Goal: Task Accomplishment & Management: Complete application form

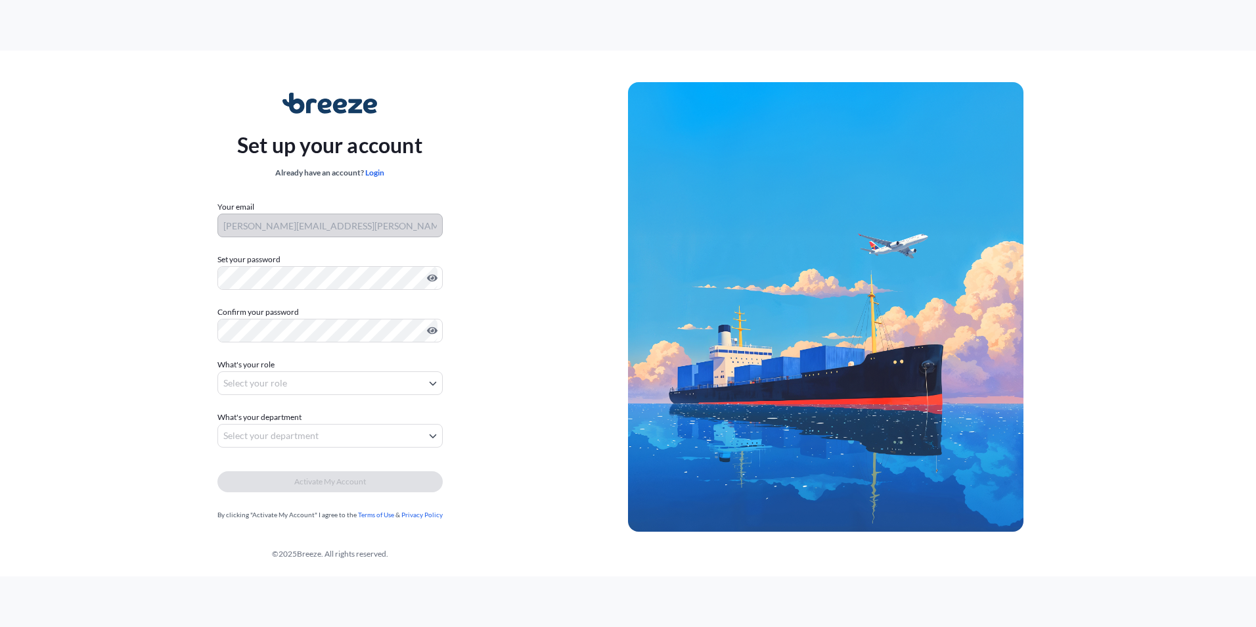
click at [311, 302] on form "Your email lucy.hudson@eagleinternationallogistics.com Set your password Must i…" at bounding box center [329, 360] width 225 height 321
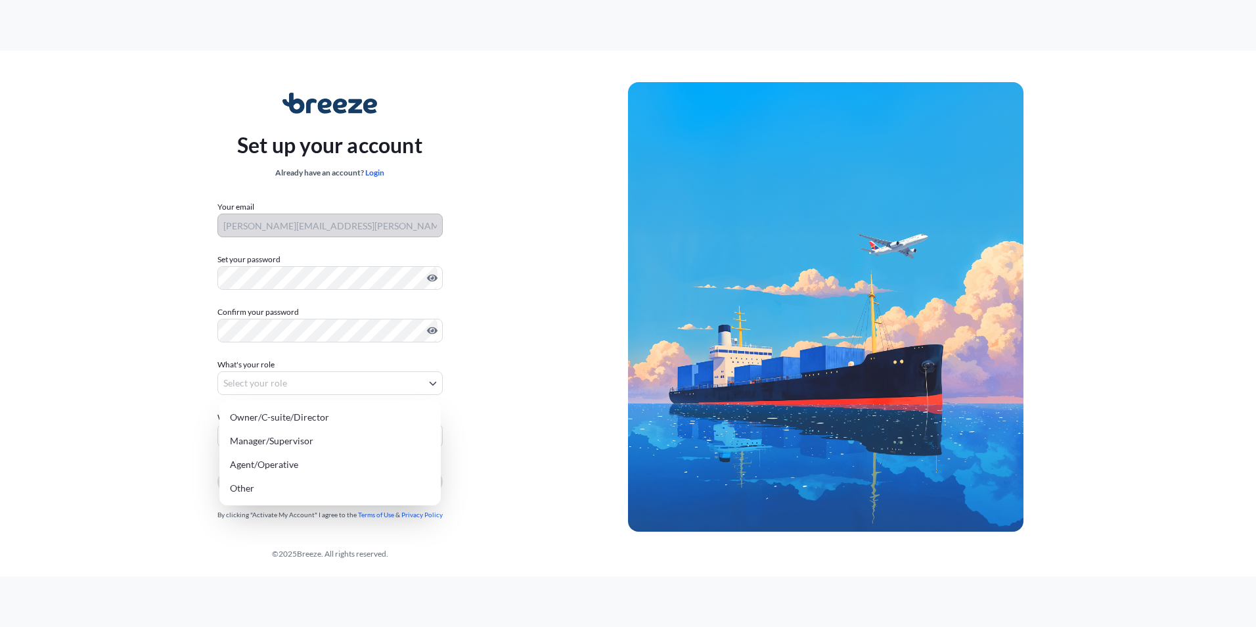
click at [307, 381] on body "Set up your account Already have an account? Login Your email lucy.hudson@eagle…" at bounding box center [628, 313] width 1256 height 627
click at [282, 480] on div "Other" at bounding box center [330, 488] width 211 height 24
select select "other"
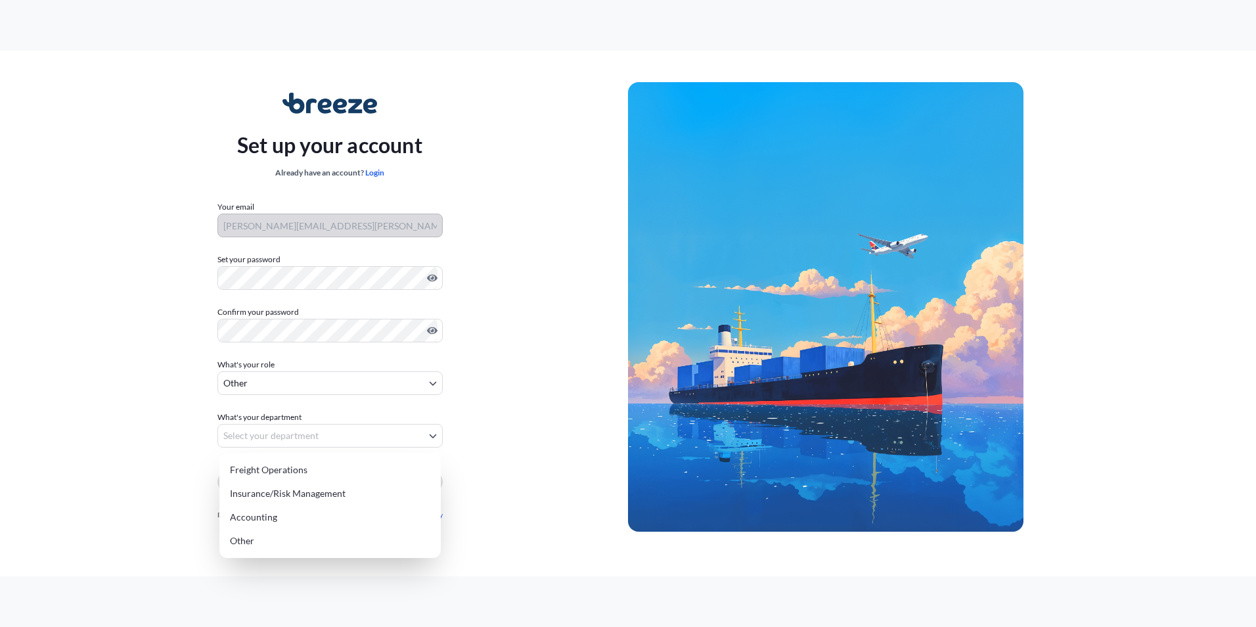
click at [294, 438] on body "Set up your account Already have an account? Login Your email lucy.hudson@eagle…" at bounding box center [628, 313] width 1256 height 627
click at [267, 516] on div "Accounting" at bounding box center [330, 517] width 211 height 24
select select "accounting"
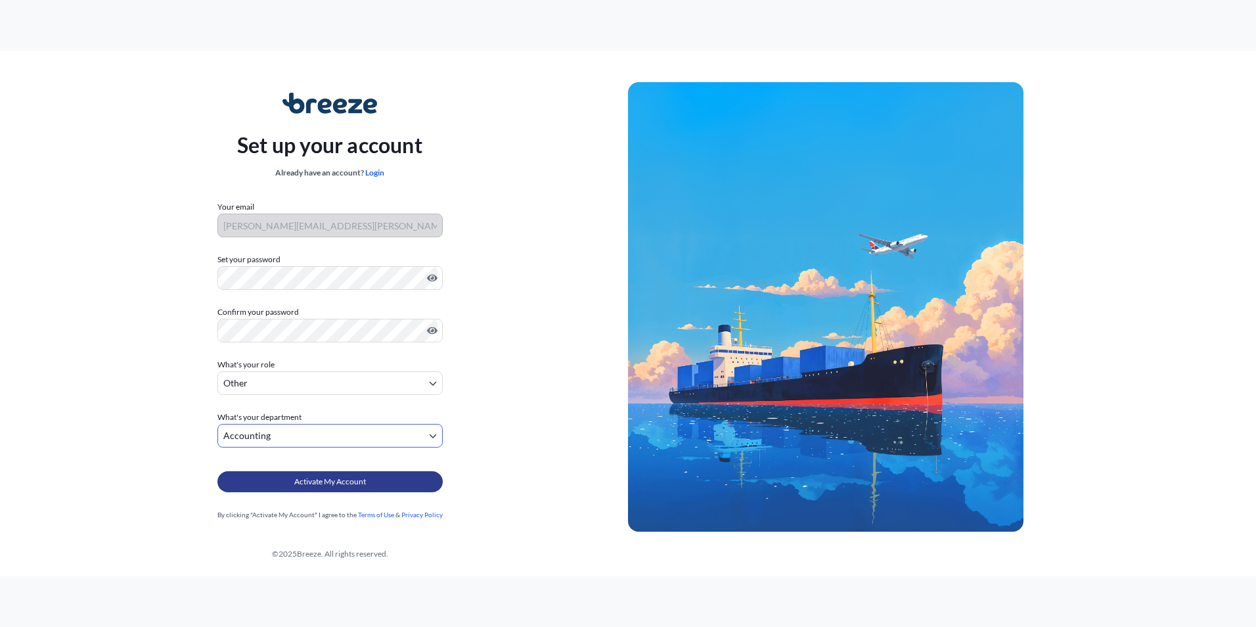
click at [301, 484] on span "Activate My Account" at bounding box center [330, 481] width 72 height 13
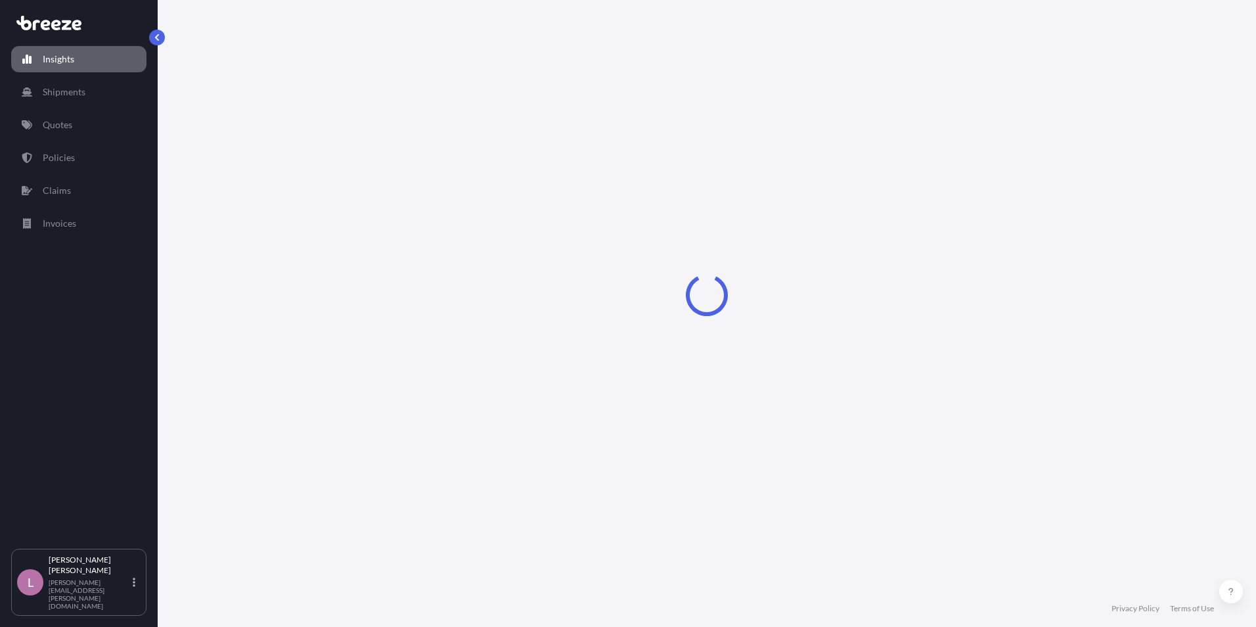
select select "2025"
